Goal: Task Accomplishment & Management: Use online tool/utility

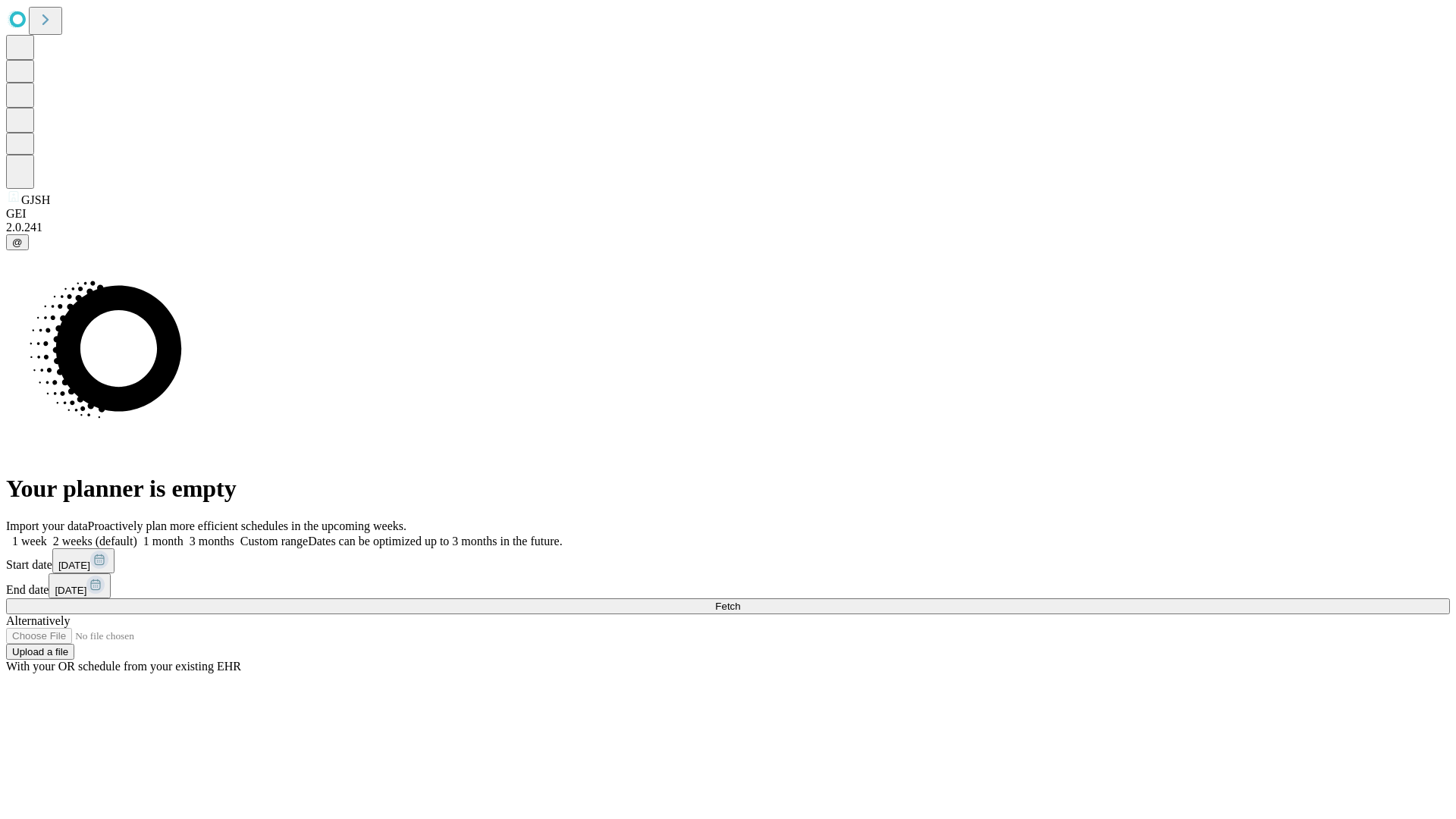
click at [47, 534] on label "1 week" at bounding box center [26, 540] width 41 height 13
click at [740, 601] on span "Fetch" at bounding box center [728, 607] width 25 height 12
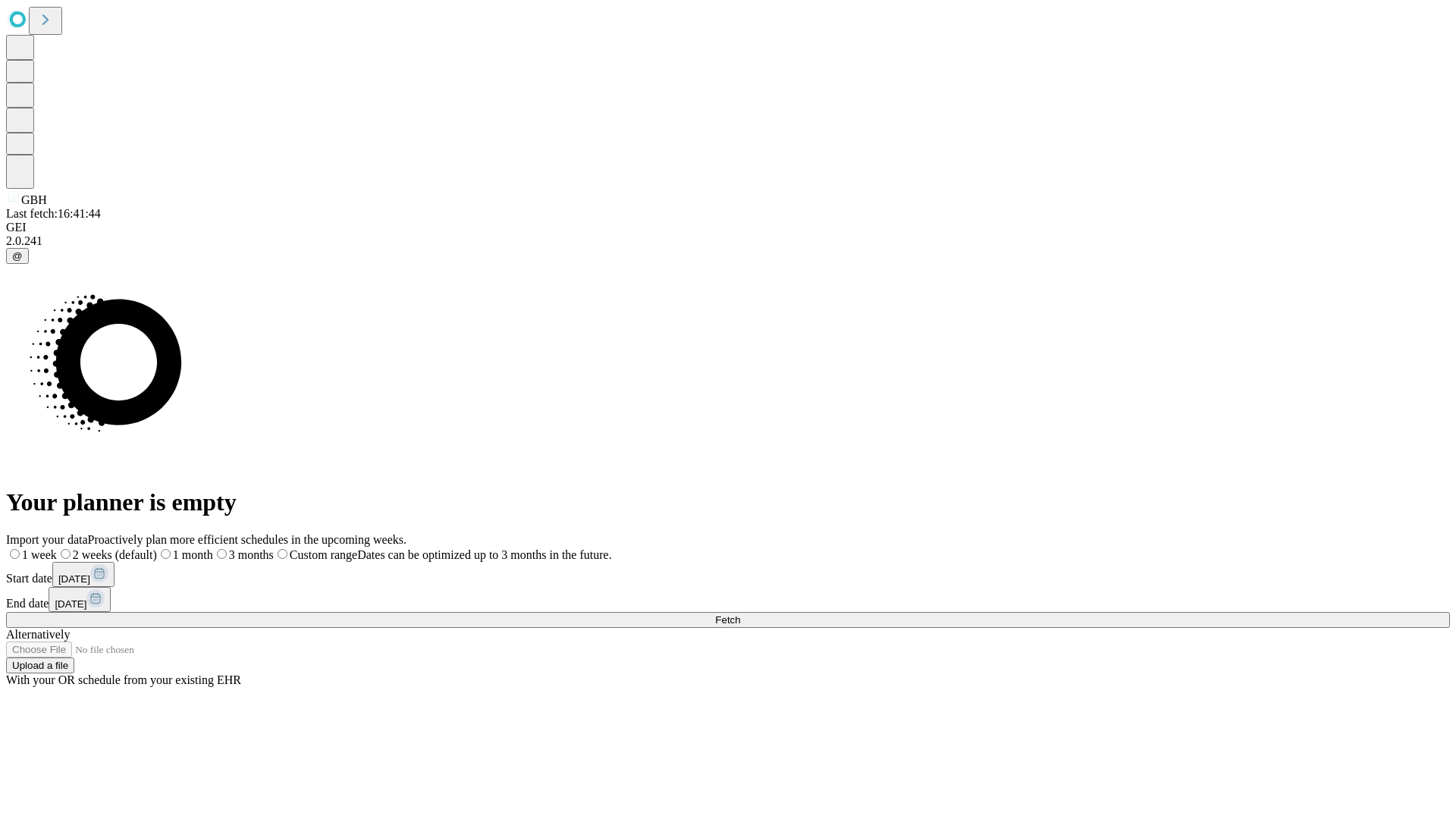
click at [57, 548] on label "1 week" at bounding box center [31, 553] width 51 height 13
click at [740, 614] on span "Fetch" at bounding box center [728, 620] width 25 height 12
click at [47, 548] on label "1 week" at bounding box center [26, 553] width 41 height 13
click at [740, 614] on span "Fetch" at bounding box center [728, 620] width 25 height 12
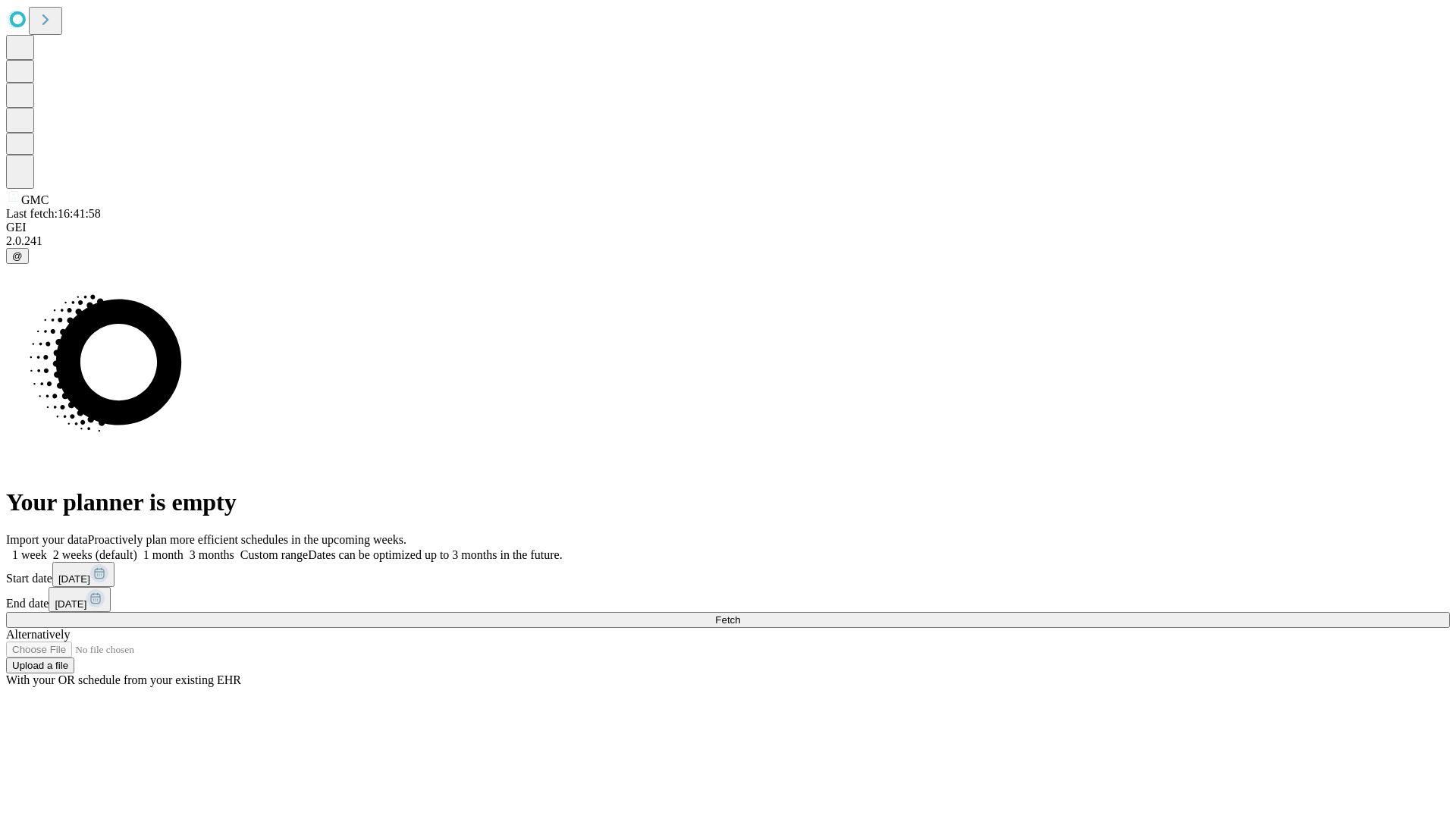
click at [740, 614] on span "Fetch" at bounding box center [728, 620] width 25 height 12
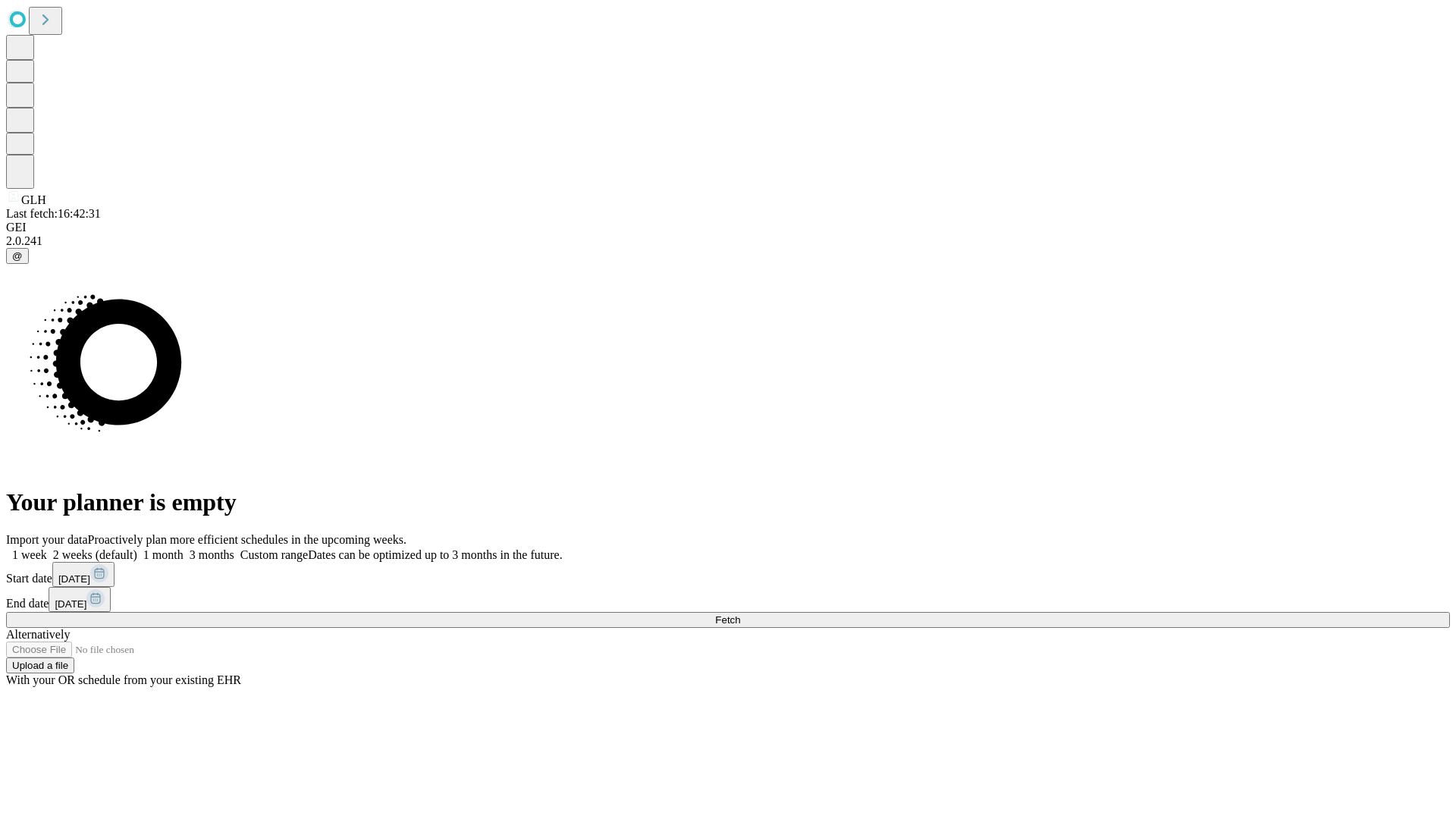
click at [740, 614] on span "Fetch" at bounding box center [728, 620] width 25 height 12
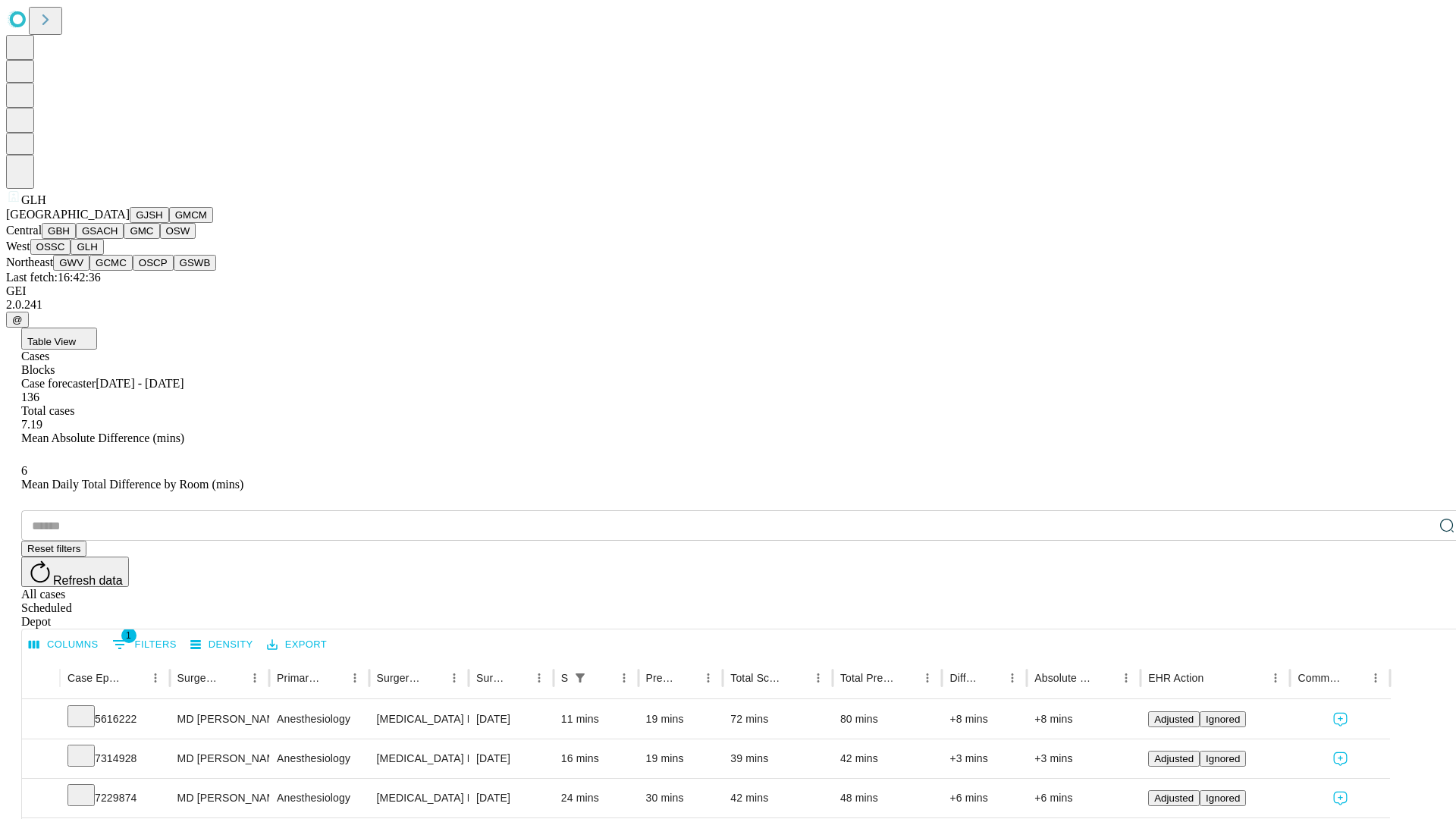
click at [90, 270] on button "GWV" at bounding box center [71, 263] width 37 height 15
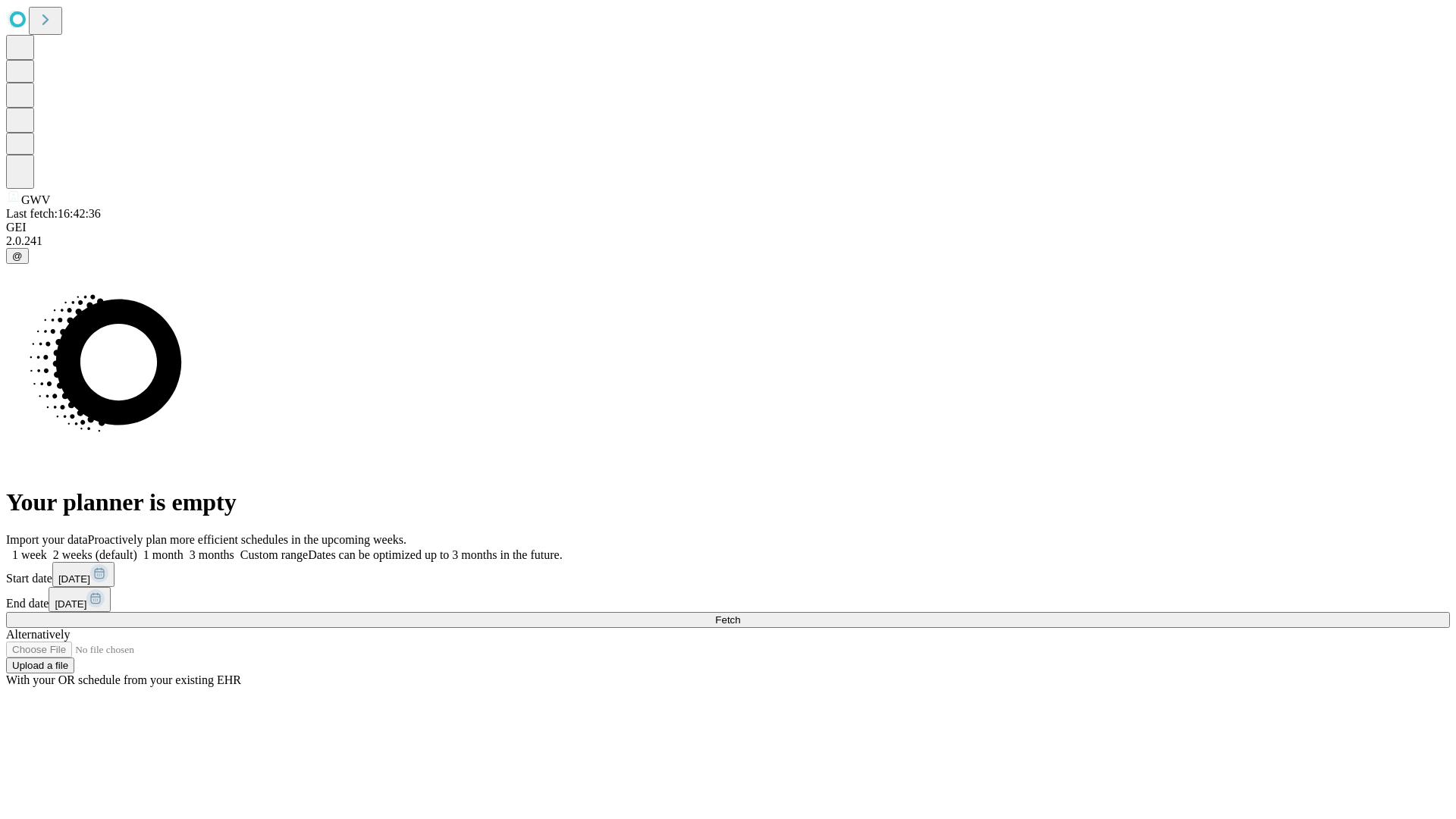
click at [47, 548] on label "1 week" at bounding box center [26, 553] width 41 height 13
click at [740, 614] on span "Fetch" at bounding box center [728, 620] width 25 height 12
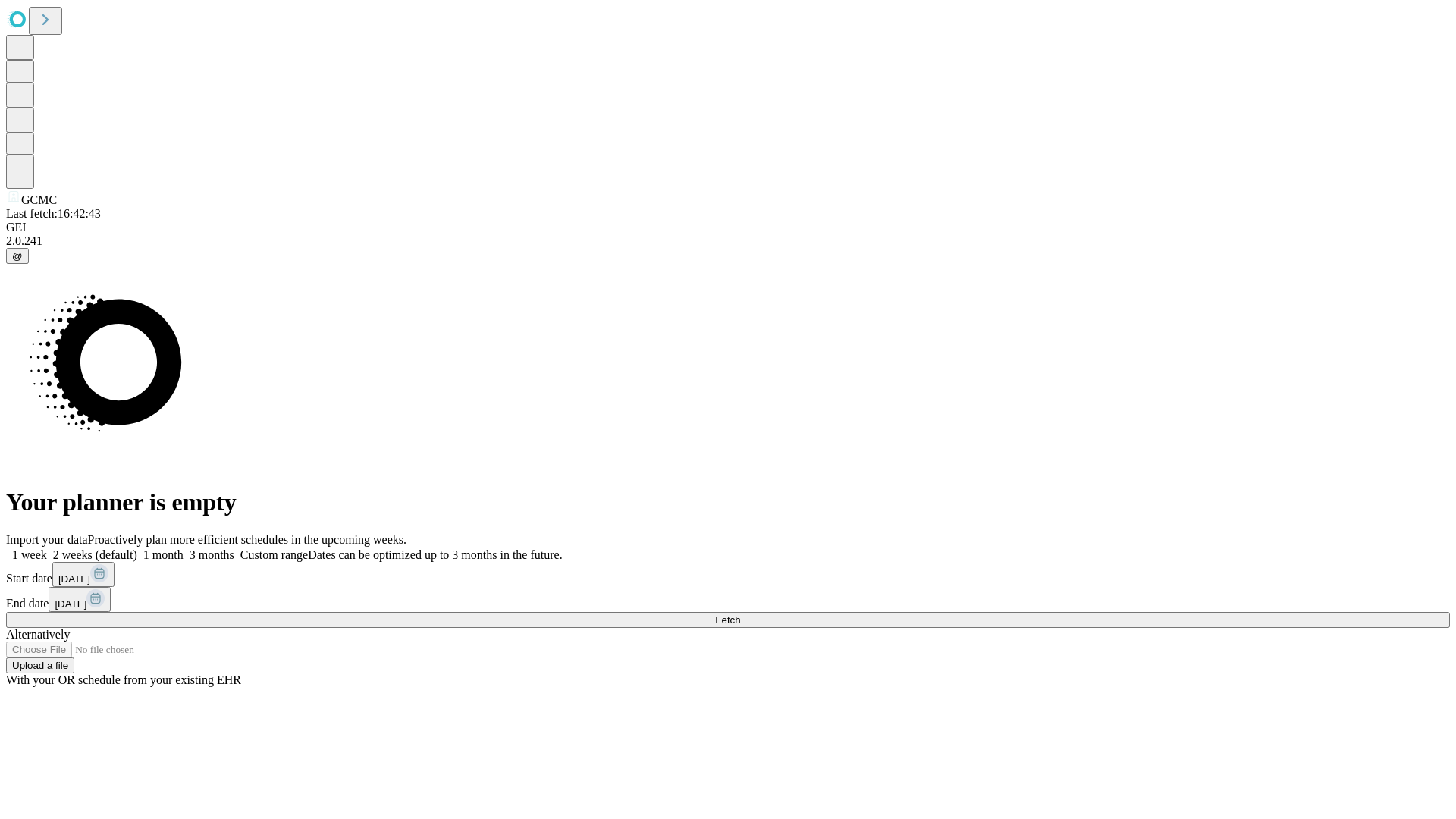
click at [47, 548] on label "1 week" at bounding box center [26, 553] width 41 height 13
click at [740, 614] on span "Fetch" at bounding box center [728, 620] width 25 height 12
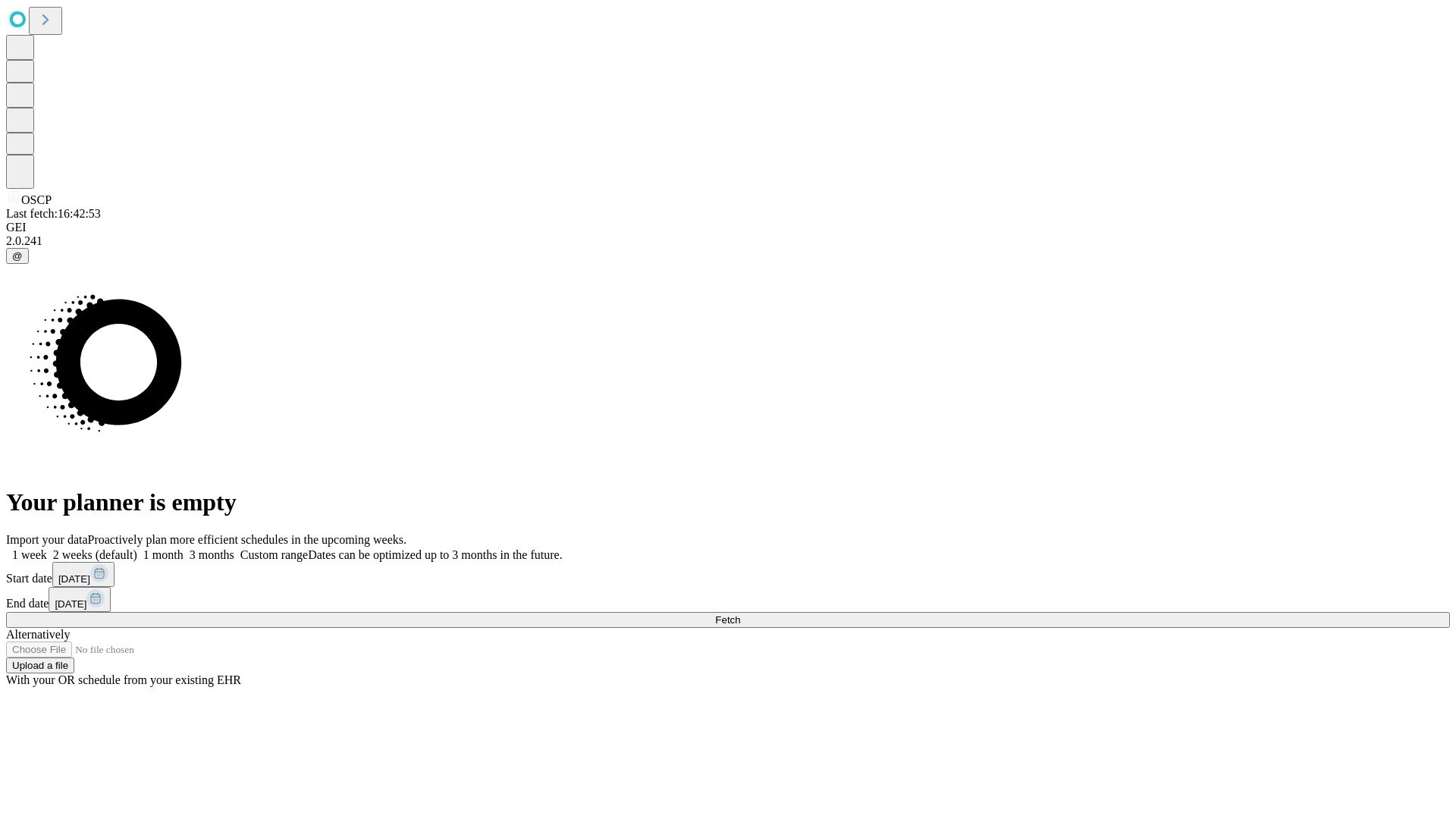
click at [740, 614] on span "Fetch" at bounding box center [728, 620] width 25 height 12
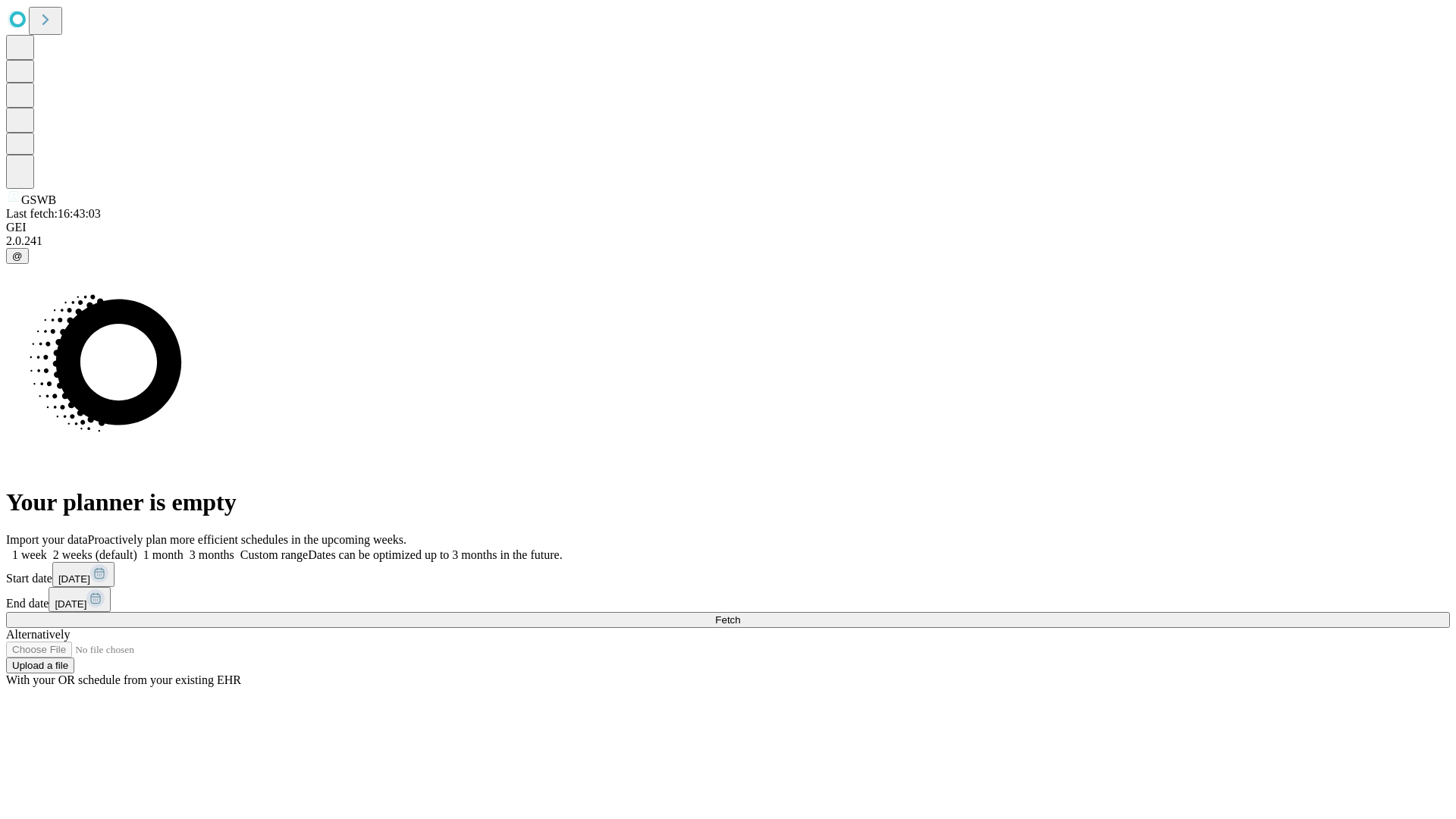
click at [47, 548] on label "1 week" at bounding box center [26, 553] width 41 height 13
click at [740, 614] on span "Fetch" at bounding box center [728, 620] width 25 height 12
